Goal: Information Seeking & Learning: Learn about a topic

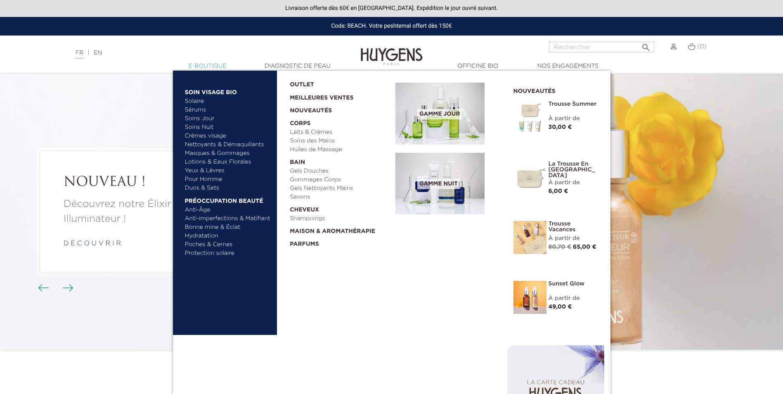
click at [203, 64] on link "  E-Boutique" at bounding box center [207, 66] width 83 height 9
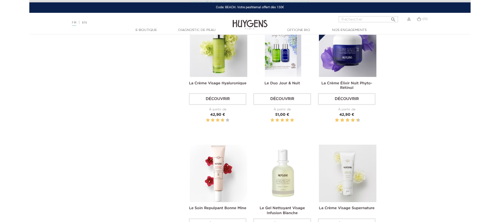
scroll to position [451, 0]
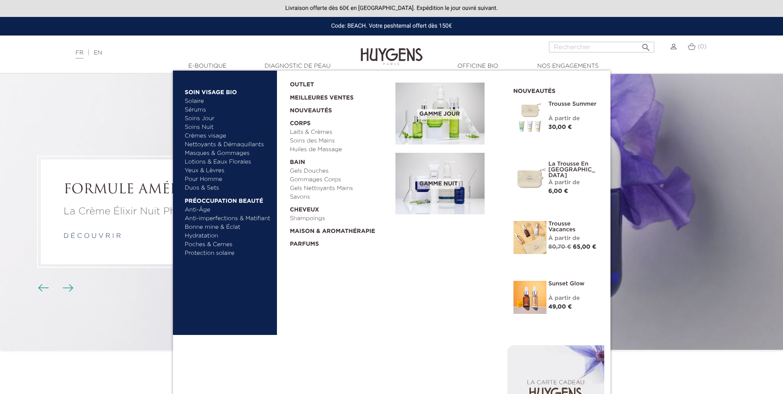
click at [206, 127] on link "Soins Nuit" at bounding box center [224, 127] width 79 height 9
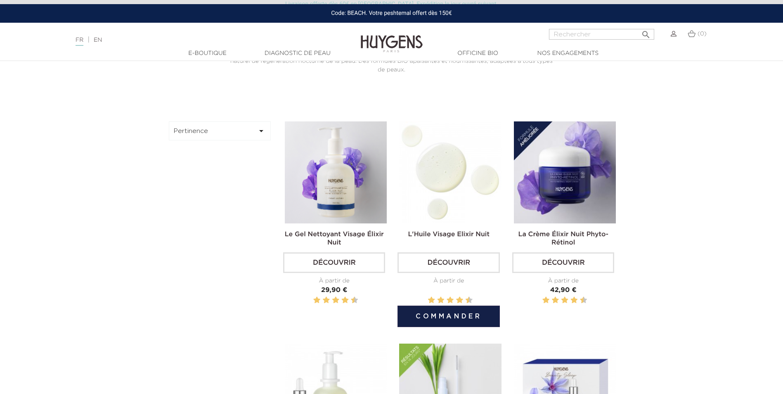
scroll to position [248, 0]
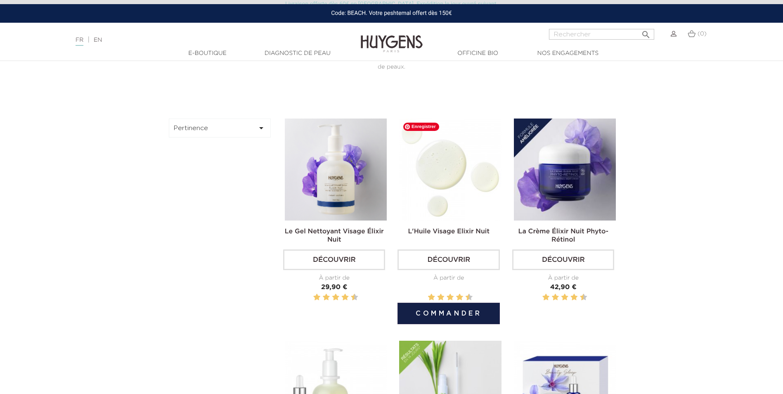
click at [463, 206] on img at bounding box center [450, 170] width 102 height 102
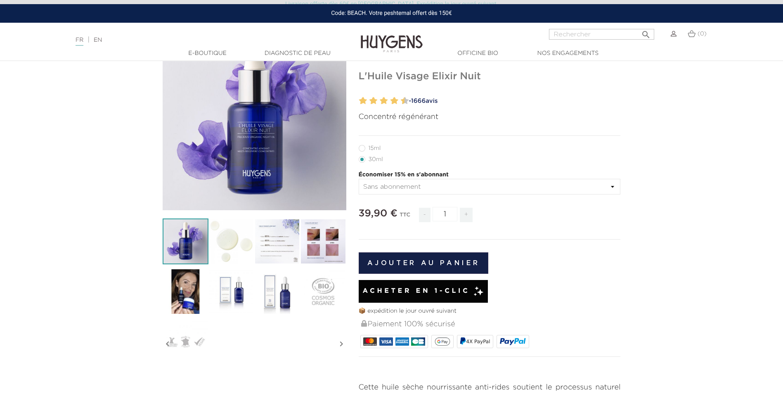
scroll to position [83, 0]
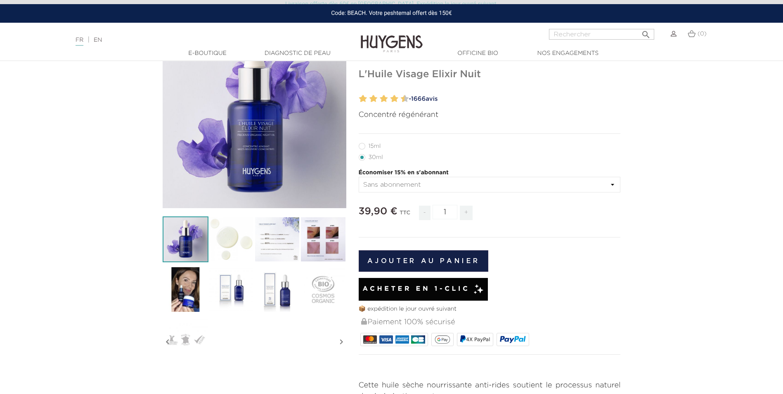
click at [494, 187] on select "Sans abonnement" at bounding box center [490, 185] width 262 height 16
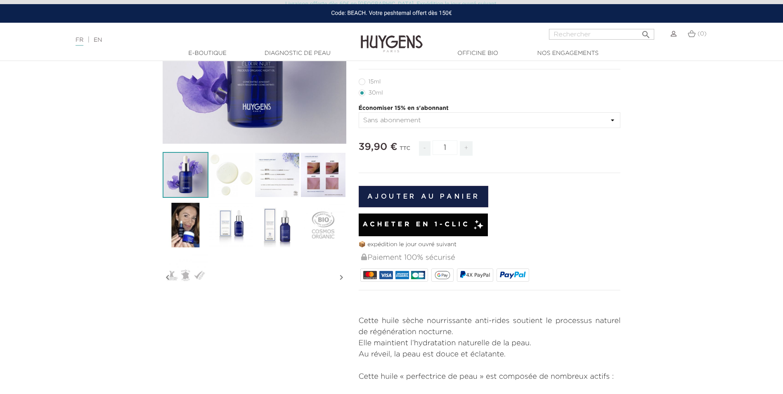
scroll to position [165, 0]
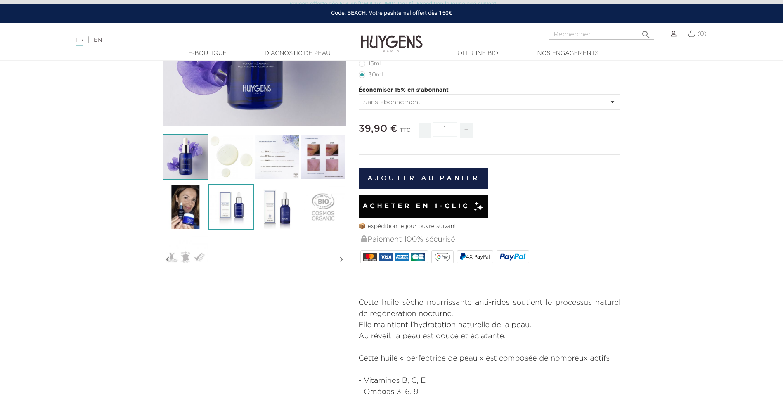
click at [223, 205] on img at bounding box center [232, 207] width 46 height 46
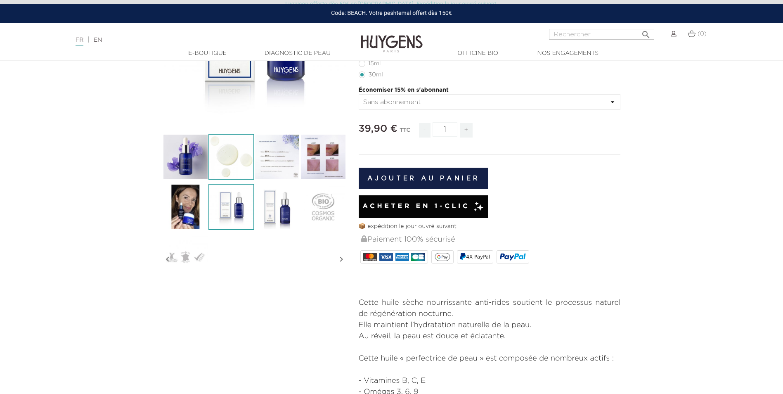
click at [234, 168] on img at bounding box center [232, 157] width 46 height 46
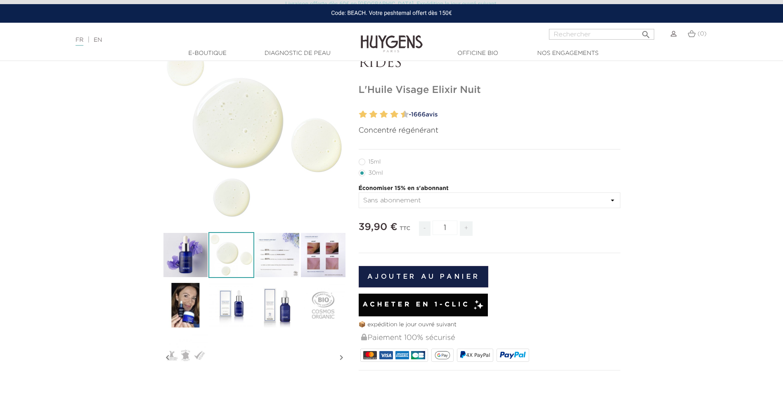
scroll to position [0, 0]
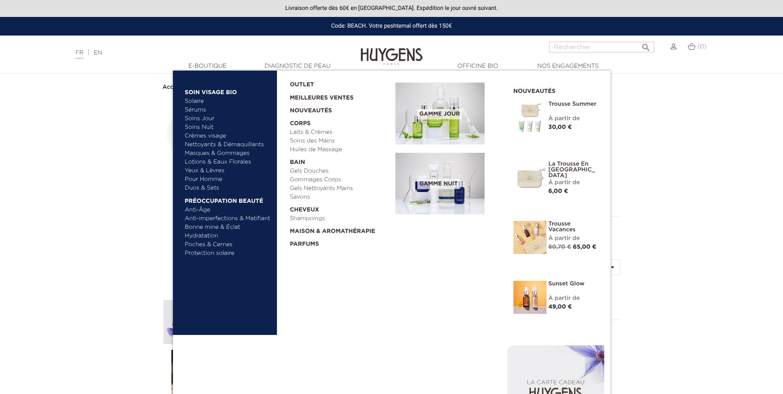
click at [206, 126] on link "Soins Nuit" at bounding box center [224, 127] width 79 height 9
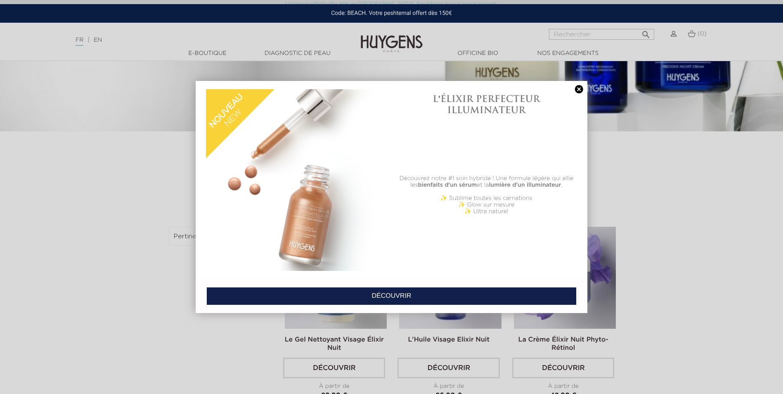
scroll to position [165, 0]
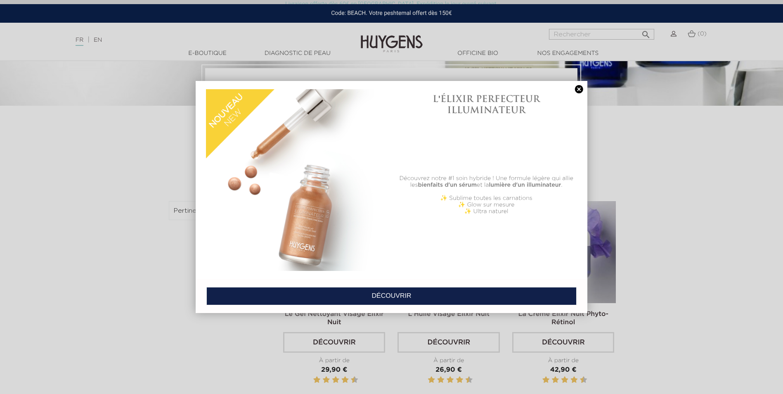
click at [580, 90] on link at bounding box center [580, 89] width 12 height 9
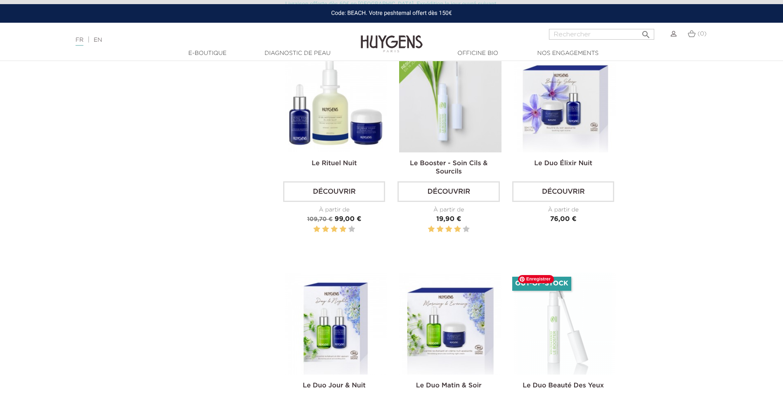
scroll to position [537, 0]
